Goal: Navigation & Orientation: Find specific page/section

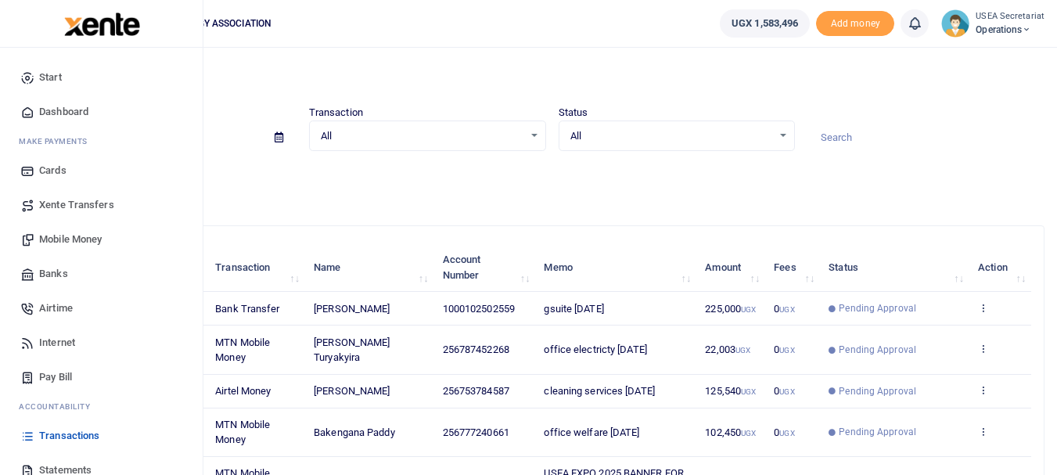
click at [38, 113] on link "Dashboard" at bounding box center [102, 112] width 178 height 34
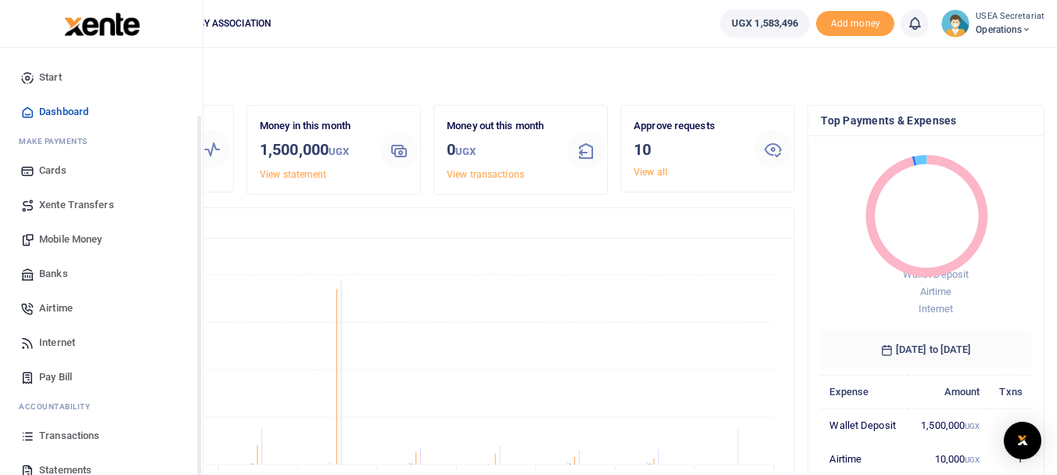
scroll to position [78, 0]
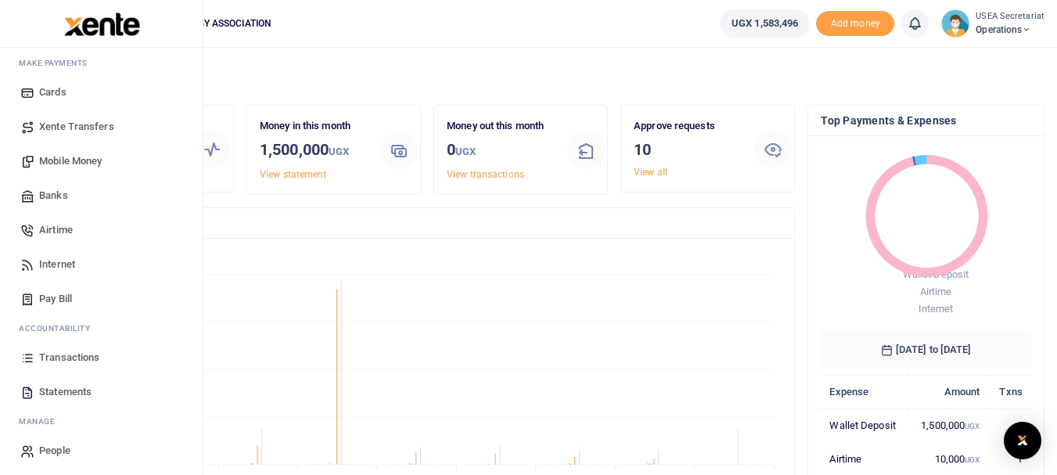
click at [74, 354] on span "Transactions" at bounding box center [69, 358] width 60 height 16
